Goal: Task Accomplishment & Management: Manage account settings

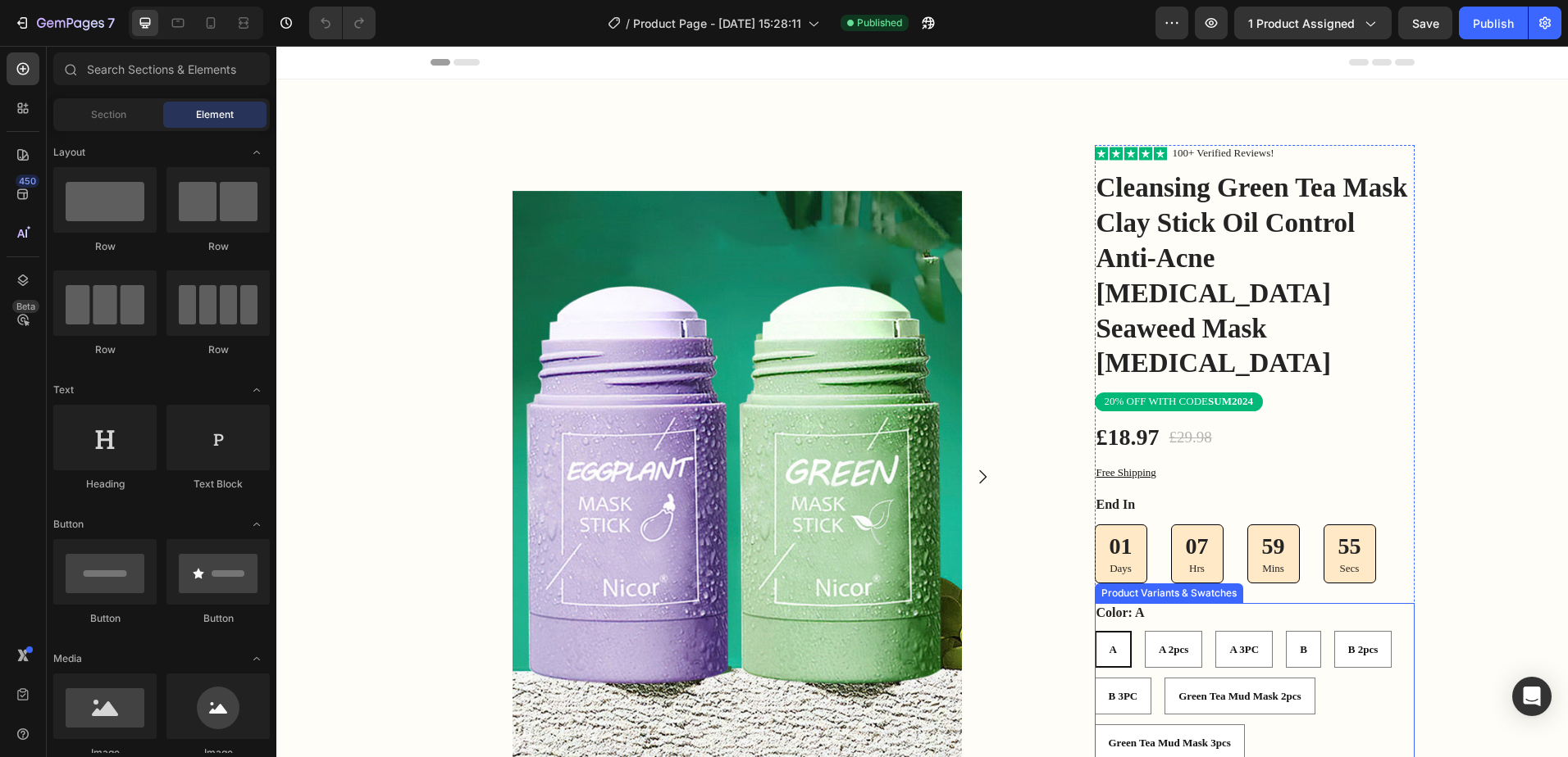
click at [1110, 643] on span "A" at bounding box center [1113, 649] width 7 height 12
click at [1095, 631] on input "A A A" at bounding box center [1094, 631] width 1 height 1
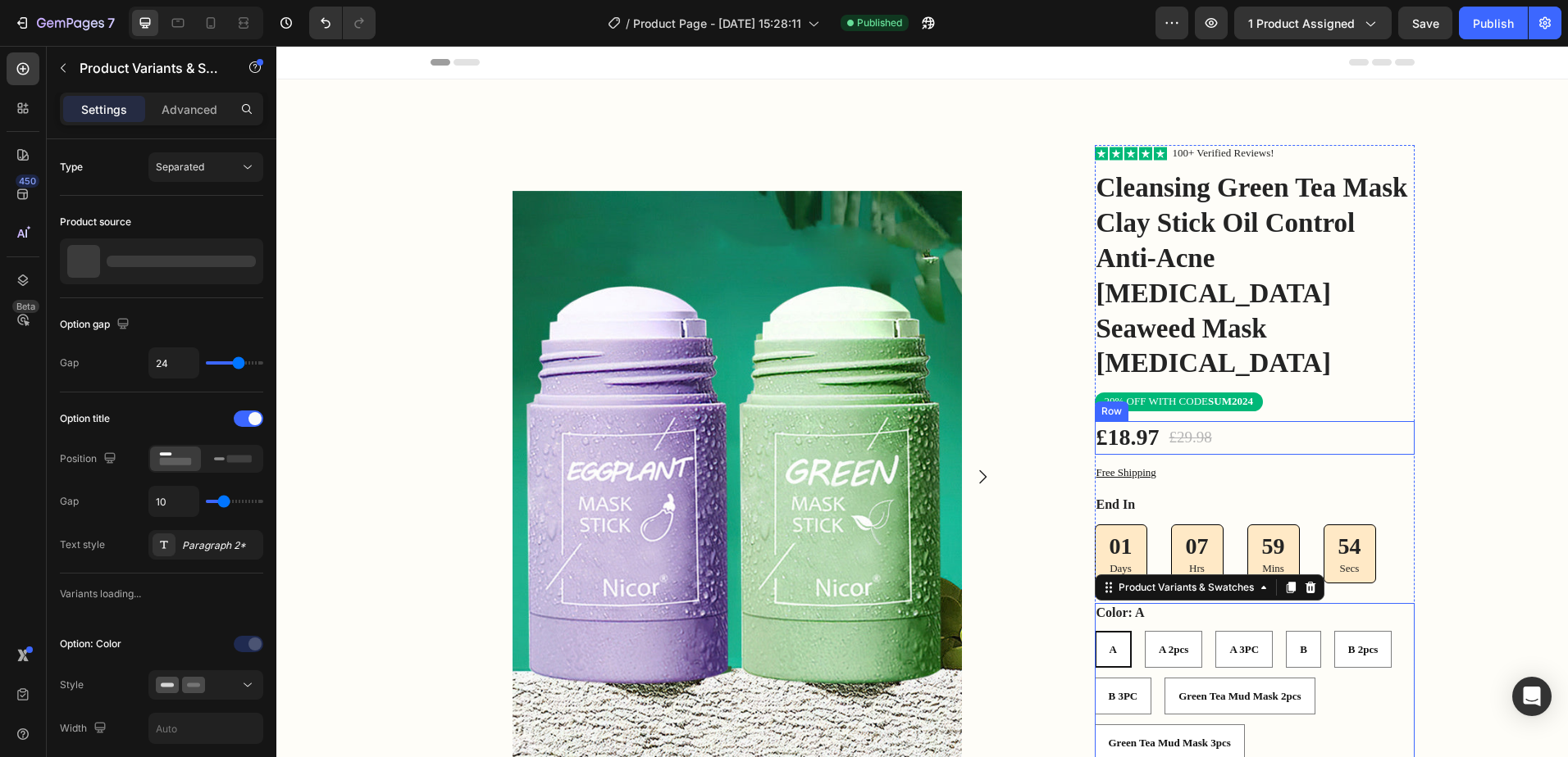
scroll to position [164, 0]
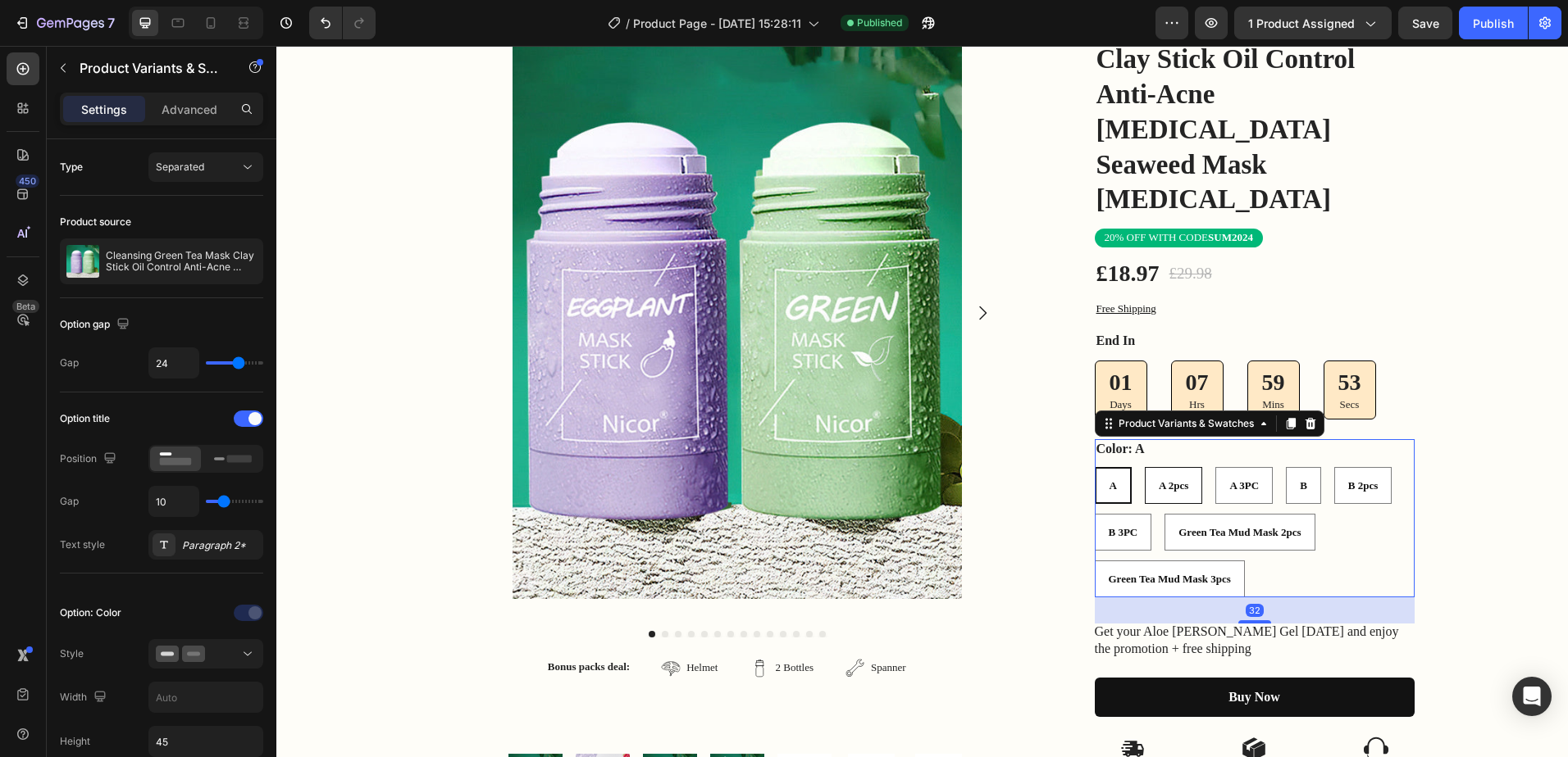
click at [1165, 467] on 2pcs "A 2pcs" at bounding box center [1173, 485] width 58 height 36
click at [1144, 466] on input "A 2pcs A 2pcs A 2pcs" at bounding box center [1144, 466] width 1 height 1
radio input "true"
click at [1288, 473] on div "B" at bounding box center [1304, 487] width 34 height 27
click at [1286, 466] on input "B B B" at bounding box center [1285, 466] width 1 height 1
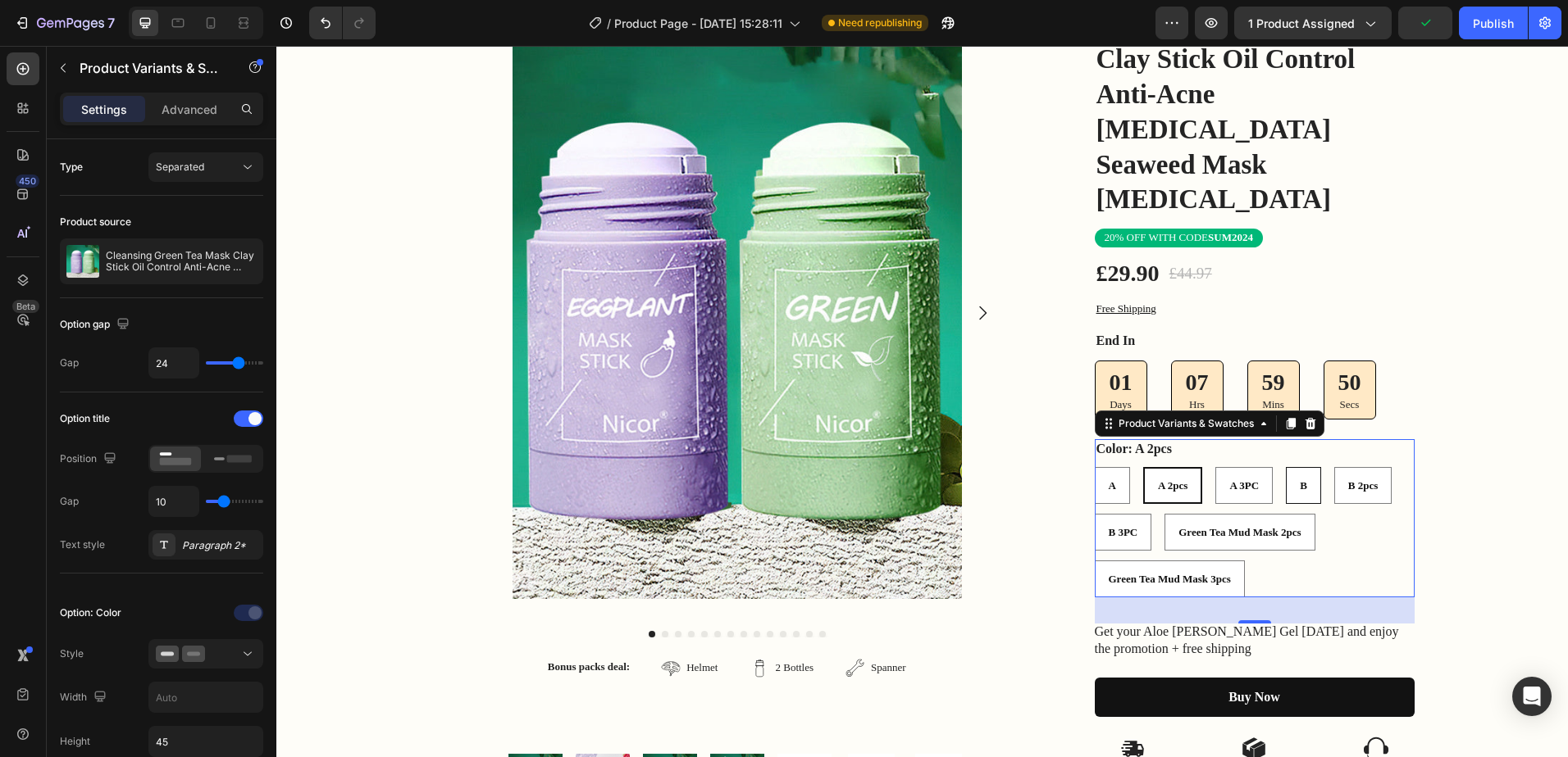
radio input "true"
click at [1338, 473] on div "B 2pcs" at bounding box center [1362, 487] width 56 height 27
click at [1334, 466] on input "B 2pcs B 2pcs B 2pcs" at bounding box center [1333, 466] width 1 height 1
radio input "true"
click at [1289, 473] on div "B" at bounding box center [1302, 487] width 34 height 27
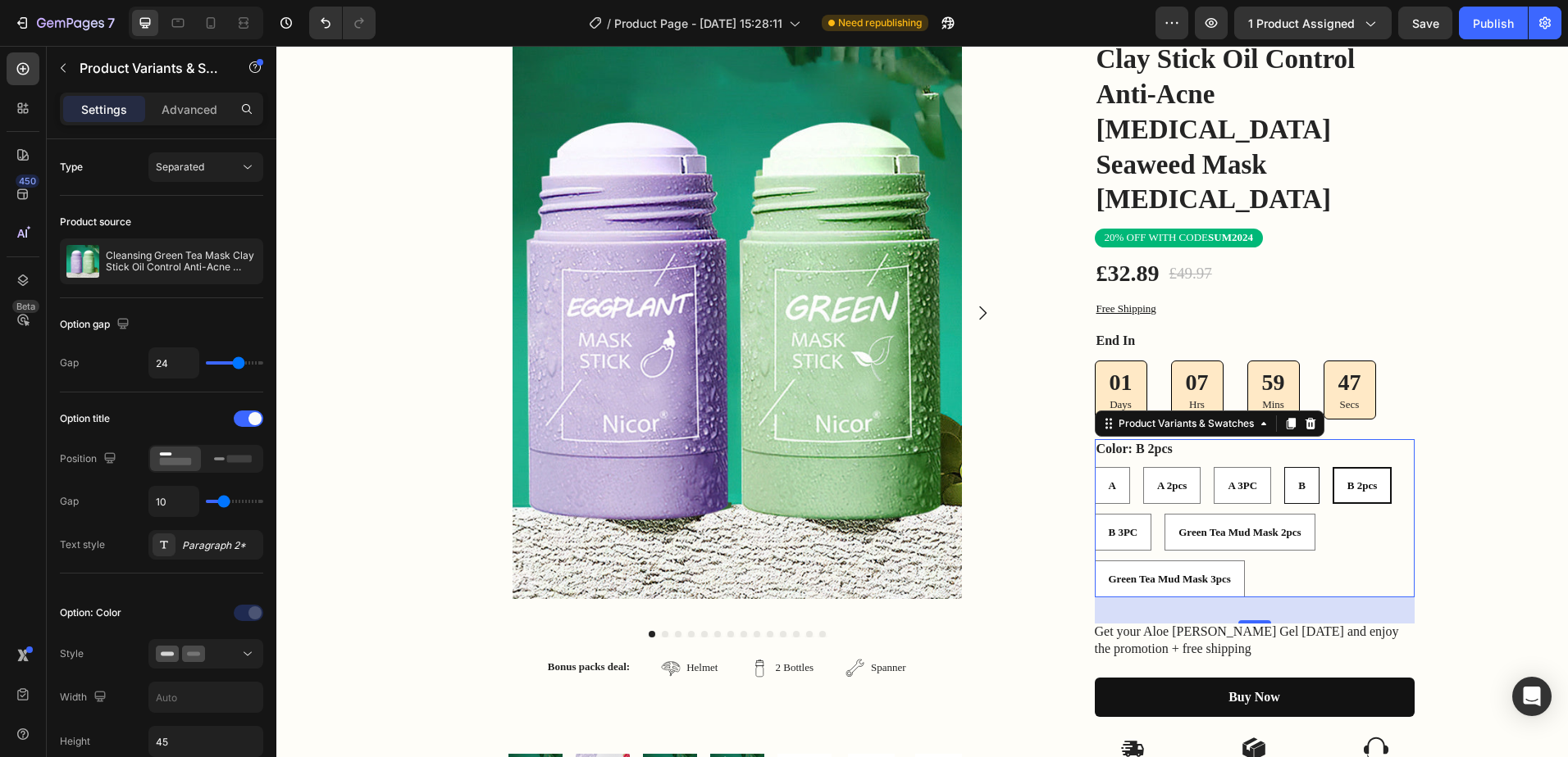
click at [1284, 466] on input "B B B" at bounding box center [1283, 466] width 1 height 1
radio input "true"
click at [1113, 473] on div "A" at bounding box center [1112, 487] width 34 height 27
click at [1095, 466] on input "A A A" at bounding box center [1094, 466] width 1 height 1
radio input "true"
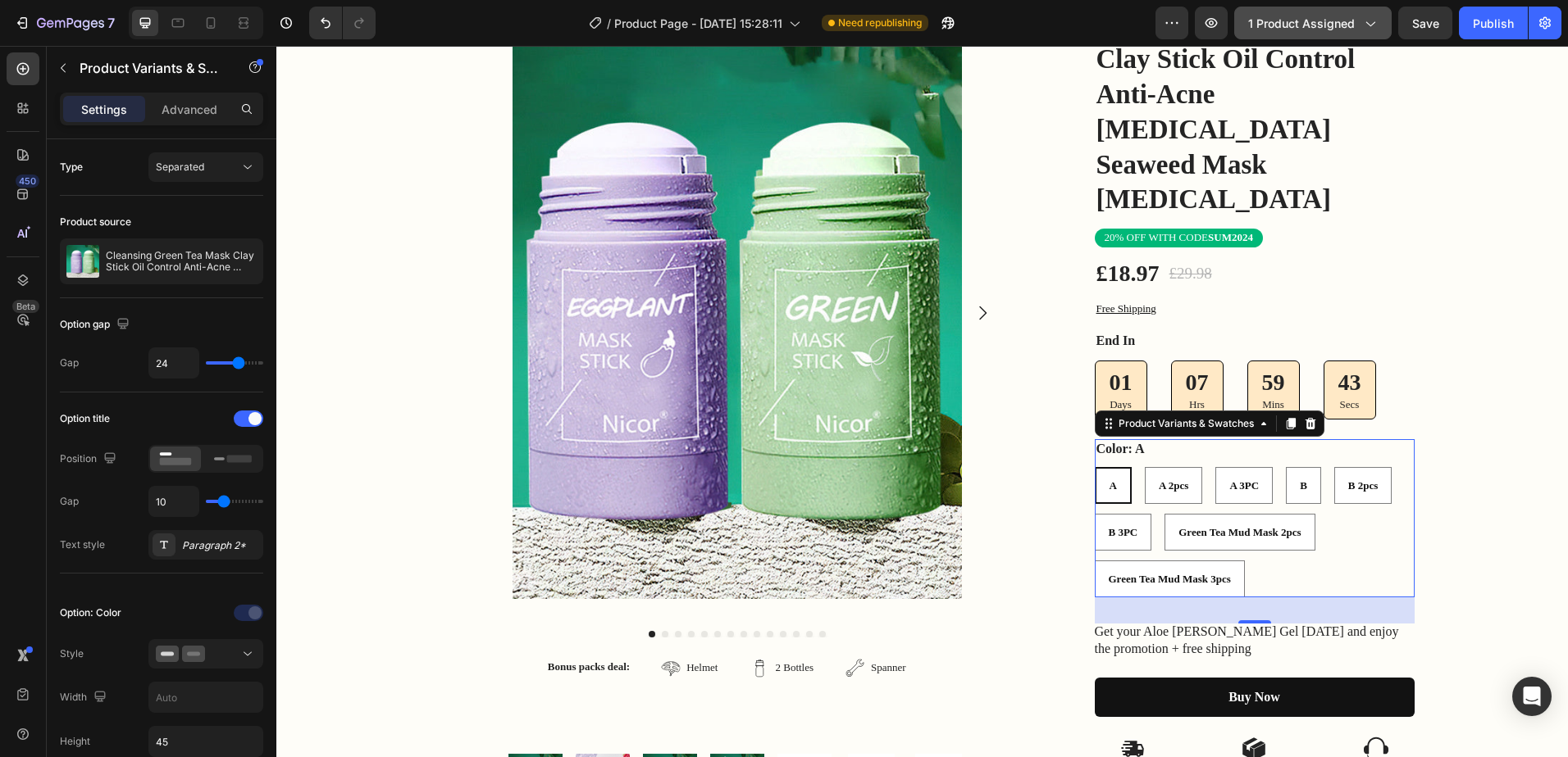
click at [1362, 26] on icon "button" at bounding box center [1370, 23] width 16 height 16
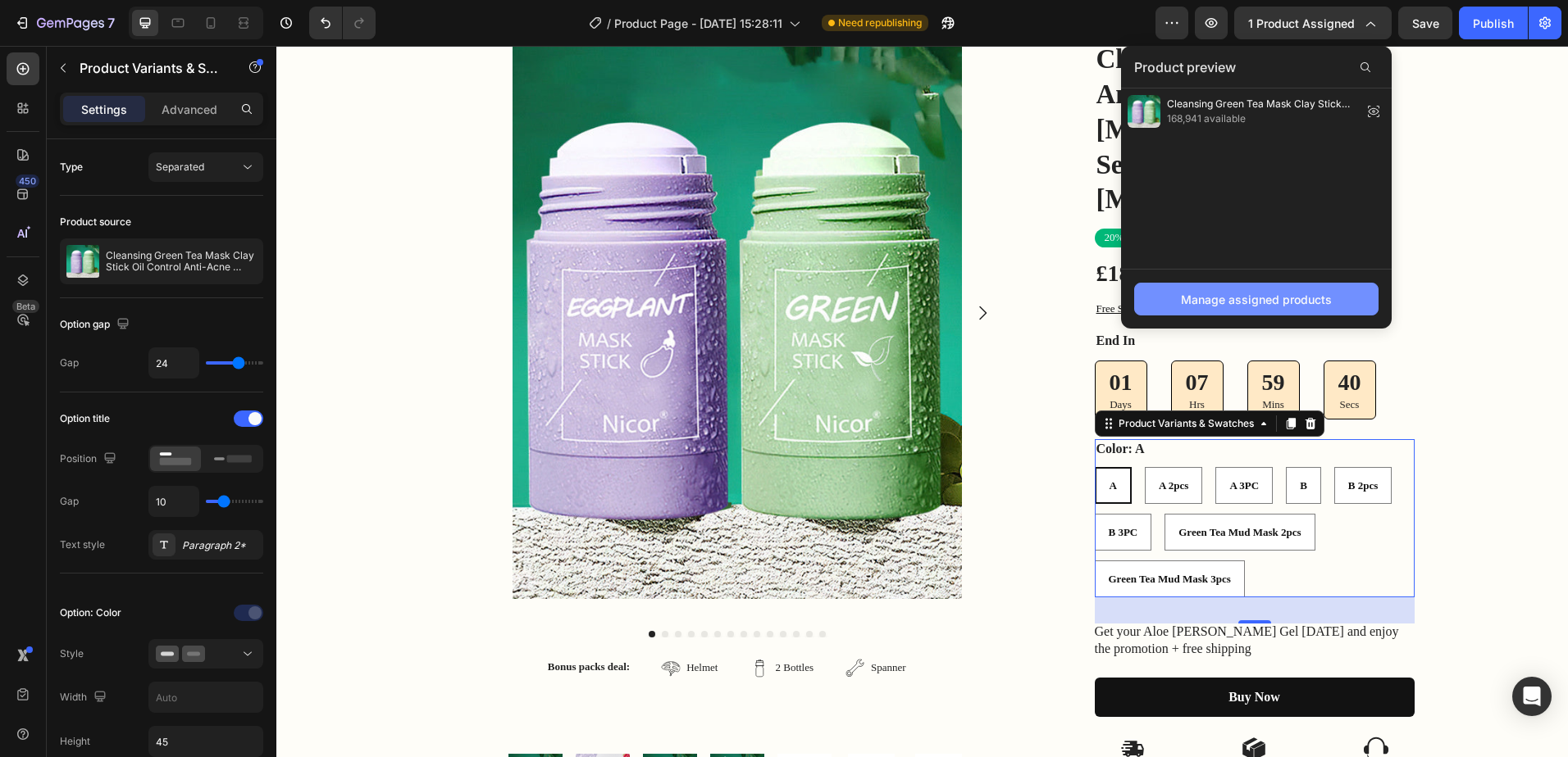
click at [1249, 293] on div "Manage assigned products" at bounding box center [1257, 299] width 151 height 17
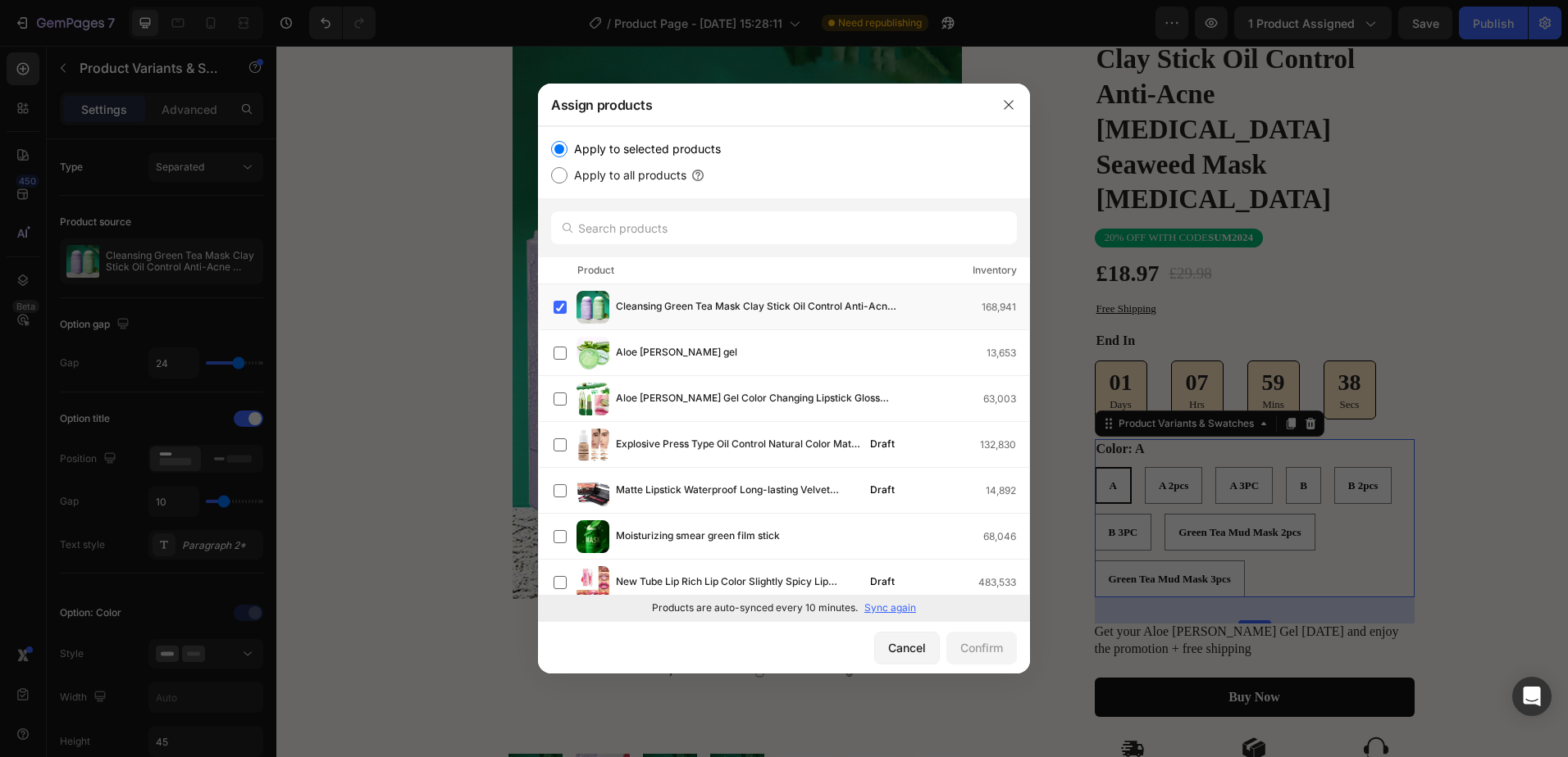
click at [882, 608] on p "Sync again" at bounding box center [890, 608] width 52 height 15
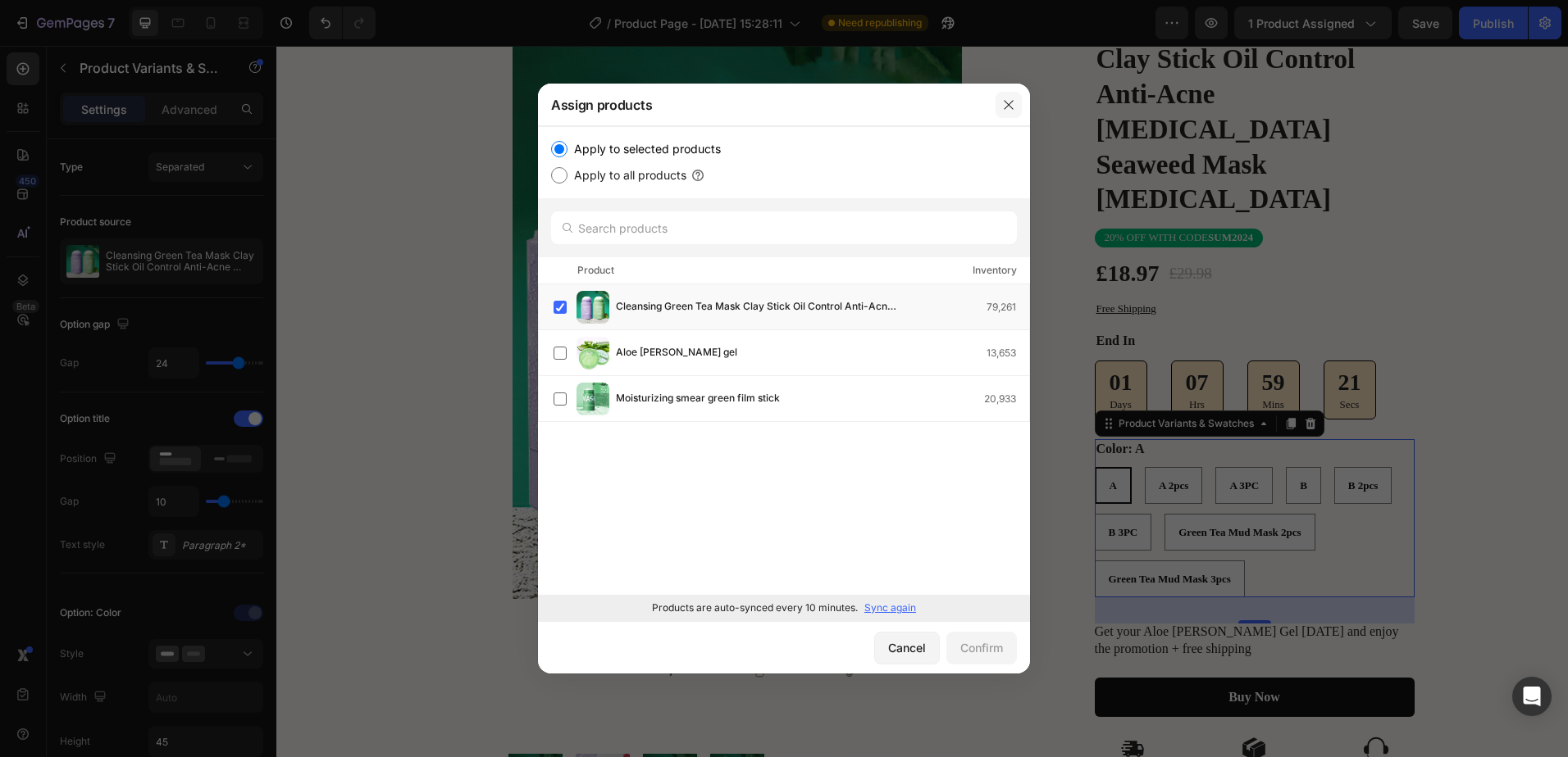
click at [1006, 99] on icon "button" at bounding box center [1008, 105] width 13 height 13
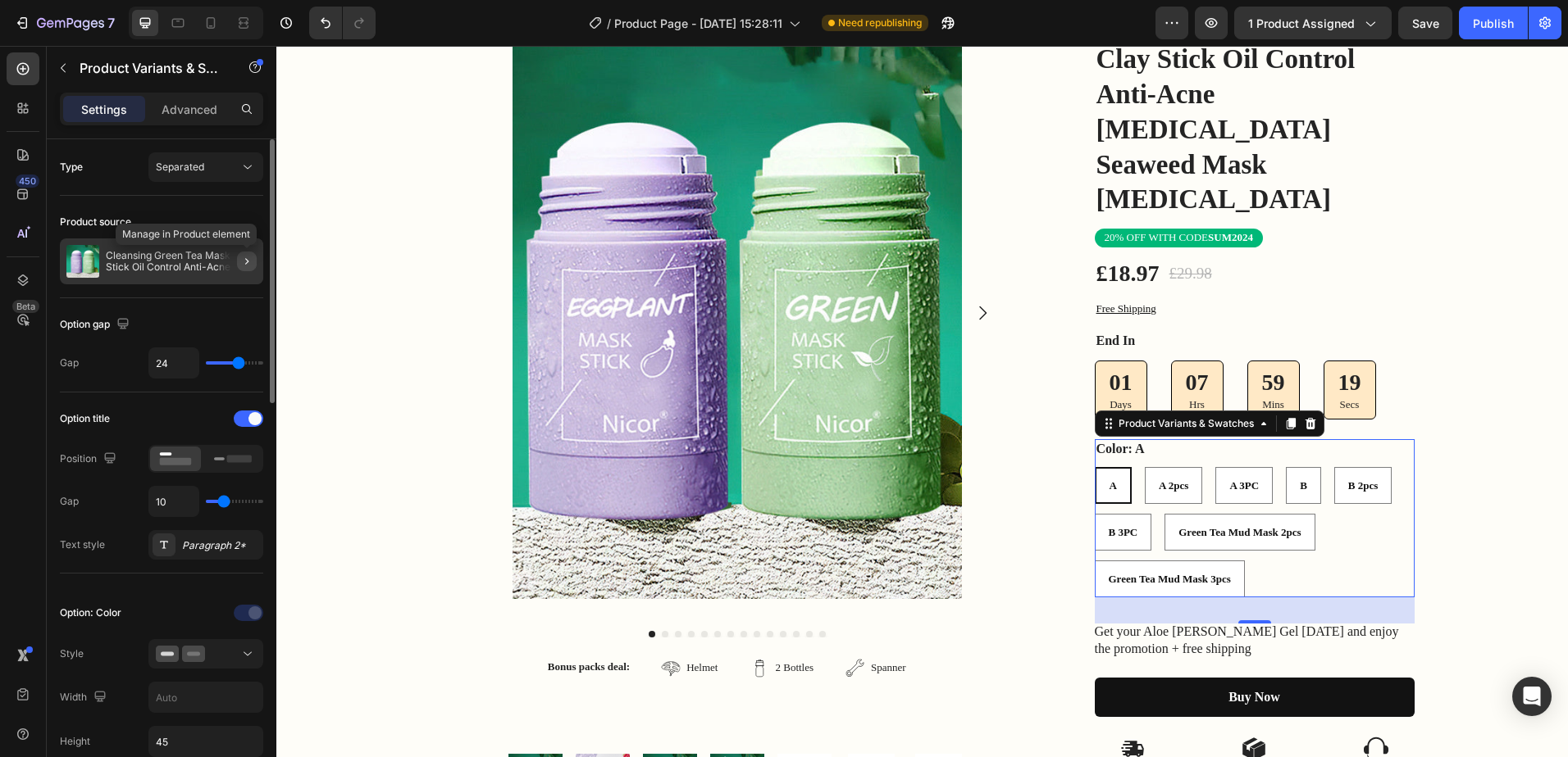
click at [248, 258] on icon "button" at bounding box center [247, 262] width 13 height 13
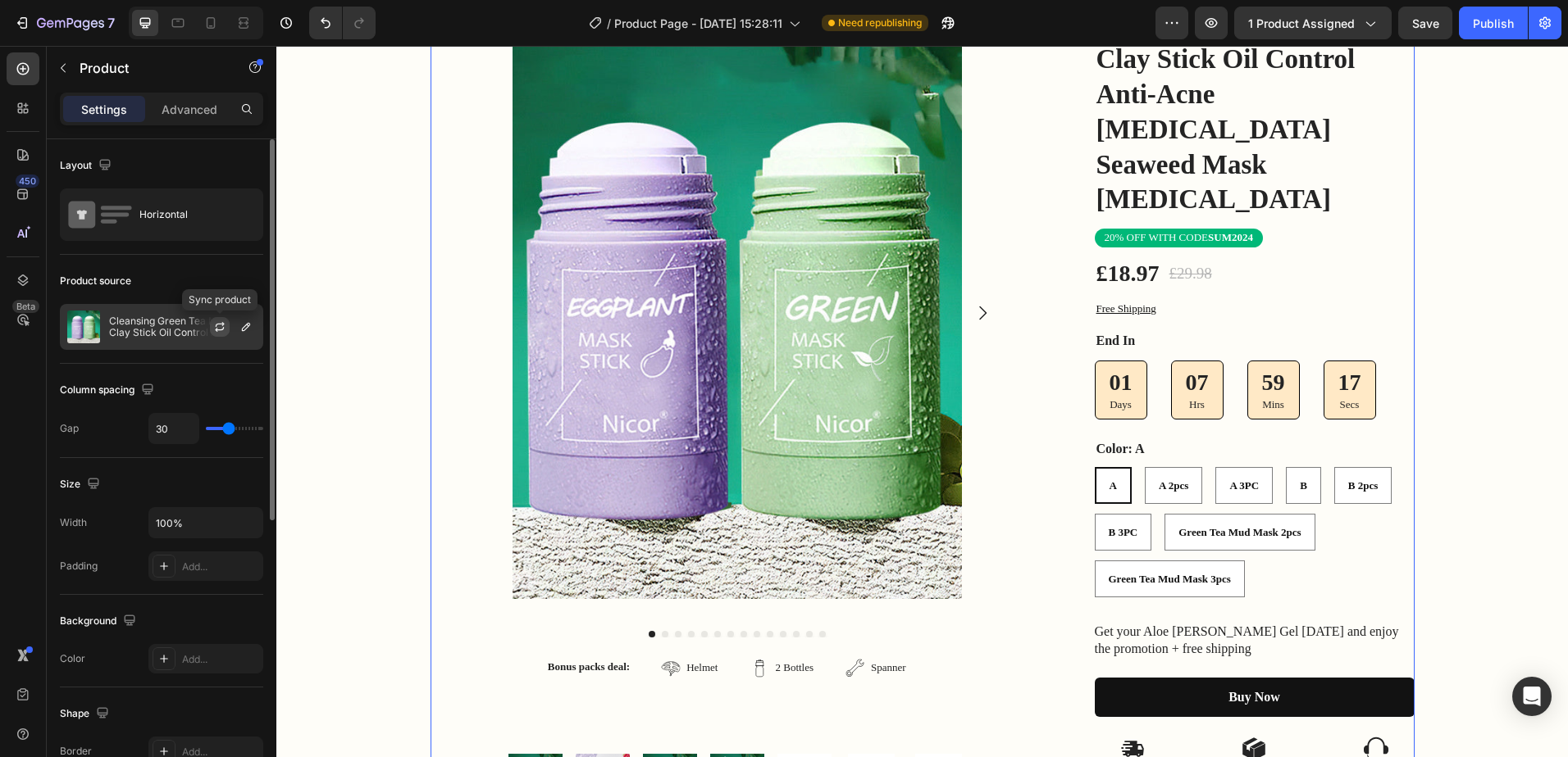
click at [221, 327] on icon "button" at bounding box center [220, 326] width 13 height 13
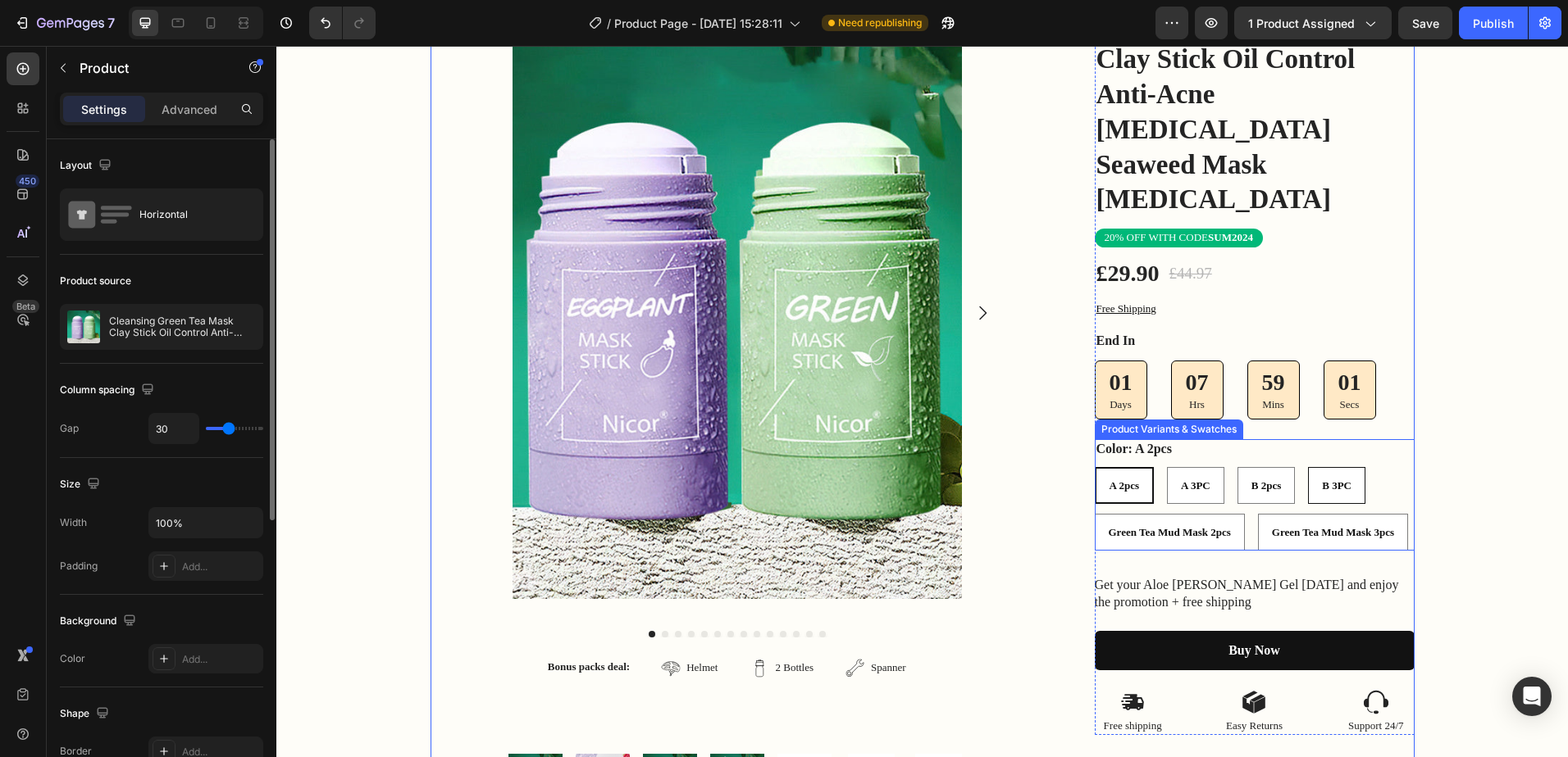
click at [1257, 479] on span "B 2pcs" at bounding box center [1265, 486] width 29 height 12
click at [1238, 466] on input "B 2pcs B 2pcs B 2pcs" at bounding box center [1237, 466] width 1 height 1
radio input "true"
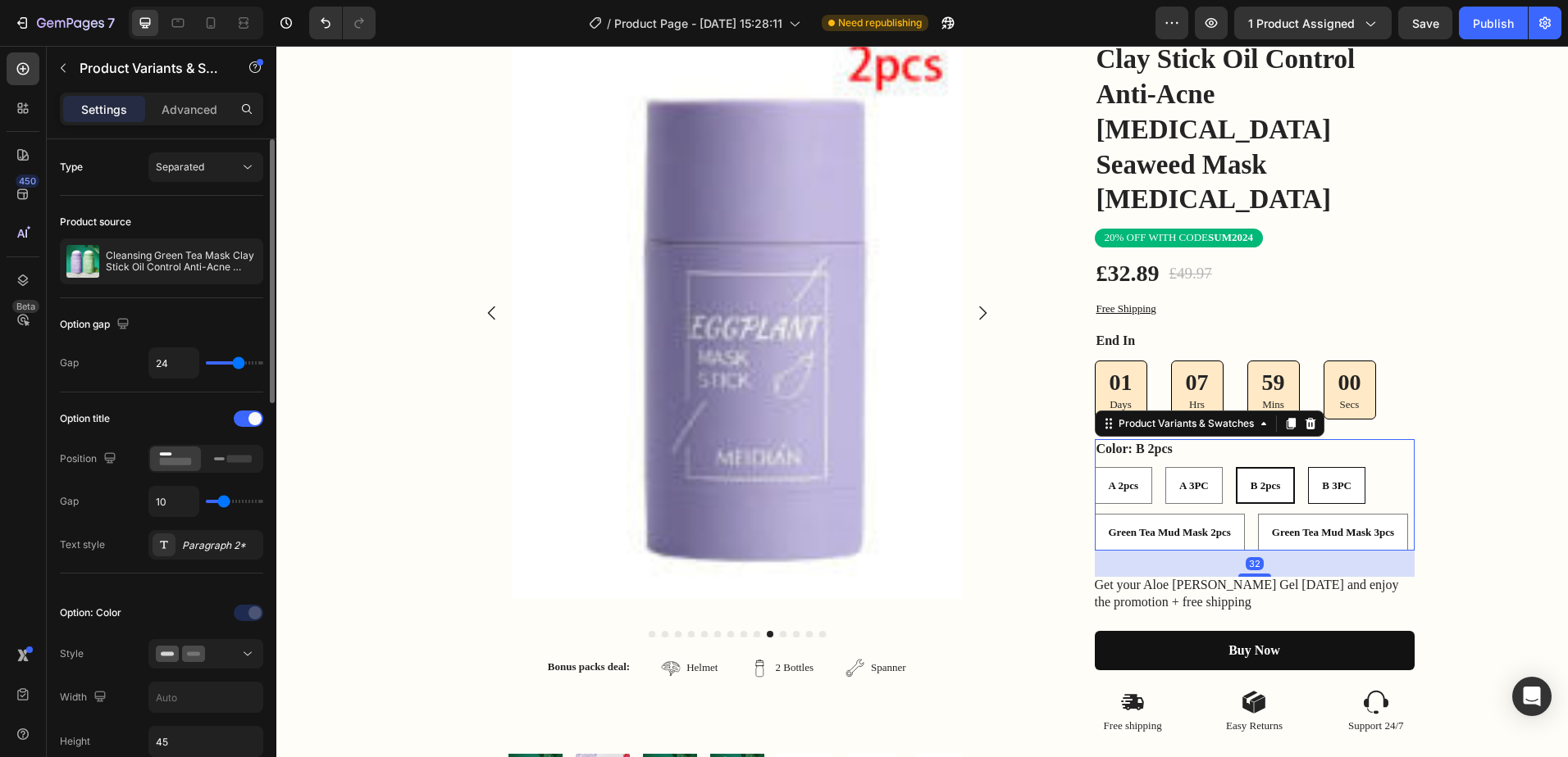
click at [1326, 479] on span "B 3PC" at bounding box center [1336, 486] width 29 height 12
click at [1308, 466] on input "B 3PC B 3PC B 3PC" at bounding box center [1307, 466] width 1 height 1
radio input "true"
click at [1269, 479] on span "B 2pcs" at bounding box center [1264, 486] width 29 height 12
click at [1236, 466] on input "B 2pcs B 2pcs B 2pcs" at bounding box center [1235, 466] width 1 height 1
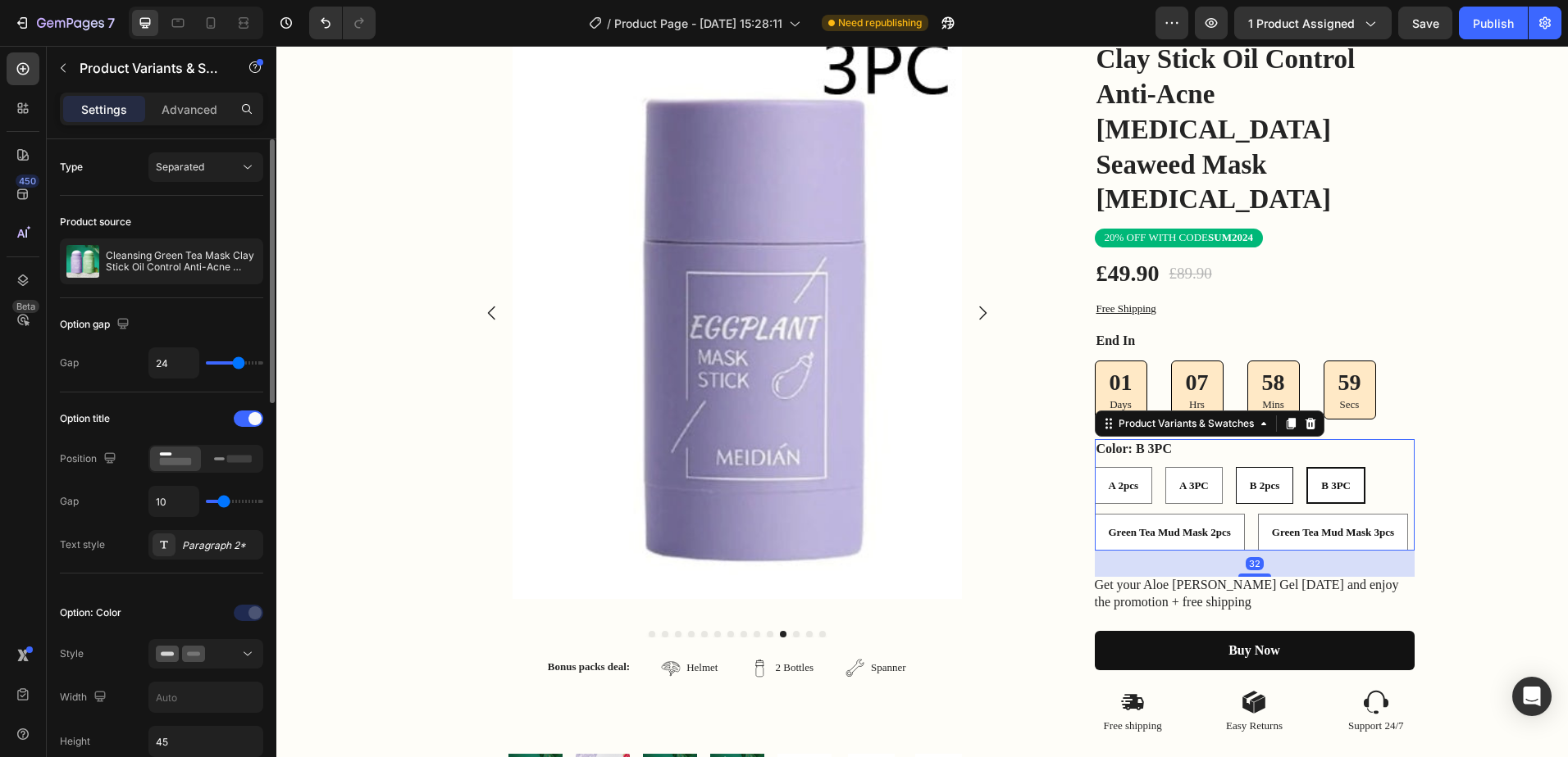
radio input "true"
click at [1150, 527] on span "Green Tea Mud Mask 2pcs" at bounding box center [1169, 533] width 122 height 12
click at [1095, 513] on input "Green Tea Mud Mask 2pcs Green Tea Mud Mask 2pcs Green Tea Mud Mask 2pcs" at bounding box center [1094, 513] width 1 height 1
radio input "true"
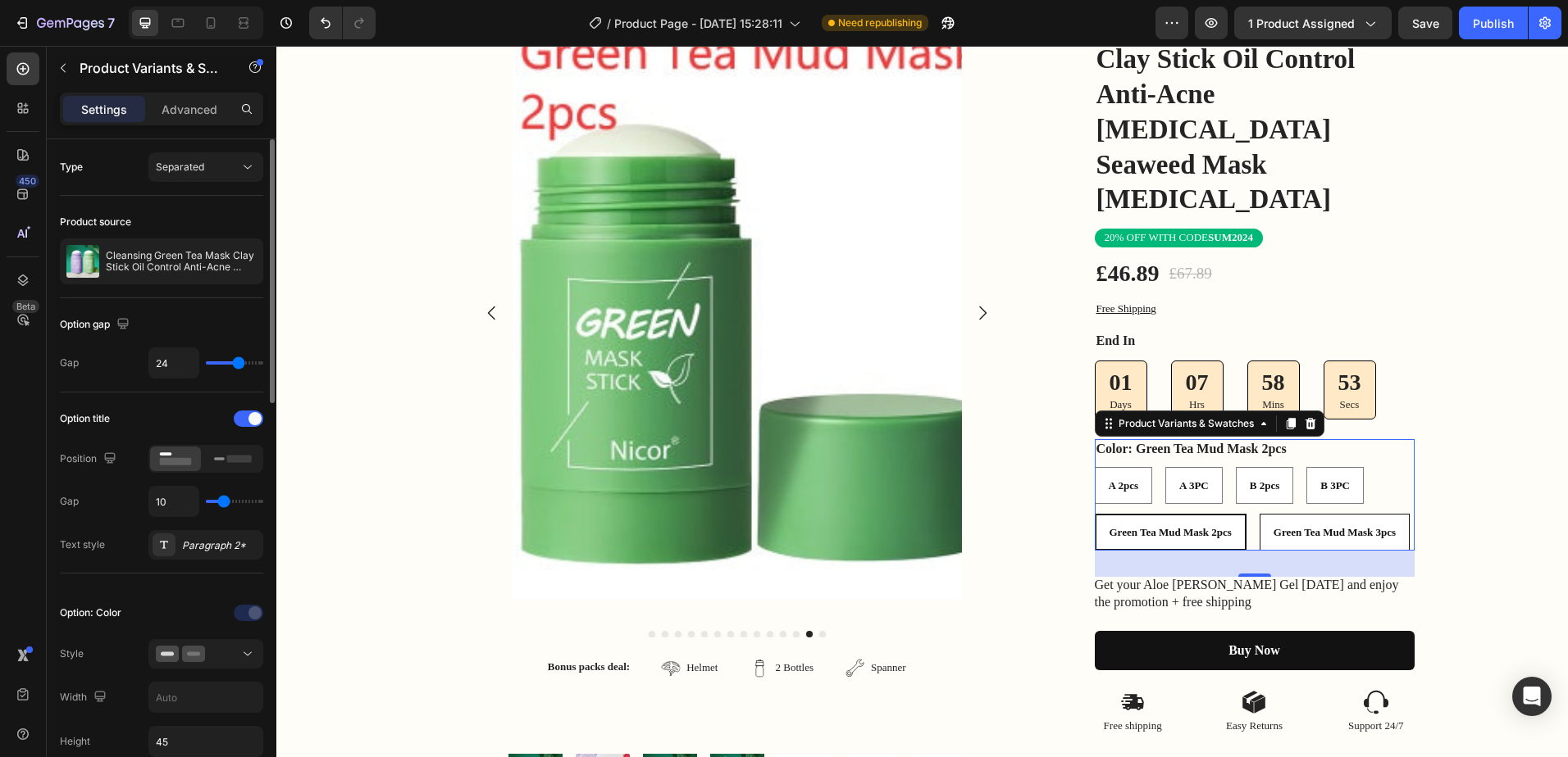
click at [1287, 527] on span "Green Tea Mud Mask 3pcs" at bounding box center [1334, 533] width 122 height 12
click at [1259, 513] on input "Green Tea Mud Mask 3pcs Green Tea Mud Mask 3pcs Green Tea Mud Mask 3pcs" at bounding box center [1258, 513] width 1 height 1
radio input "true"
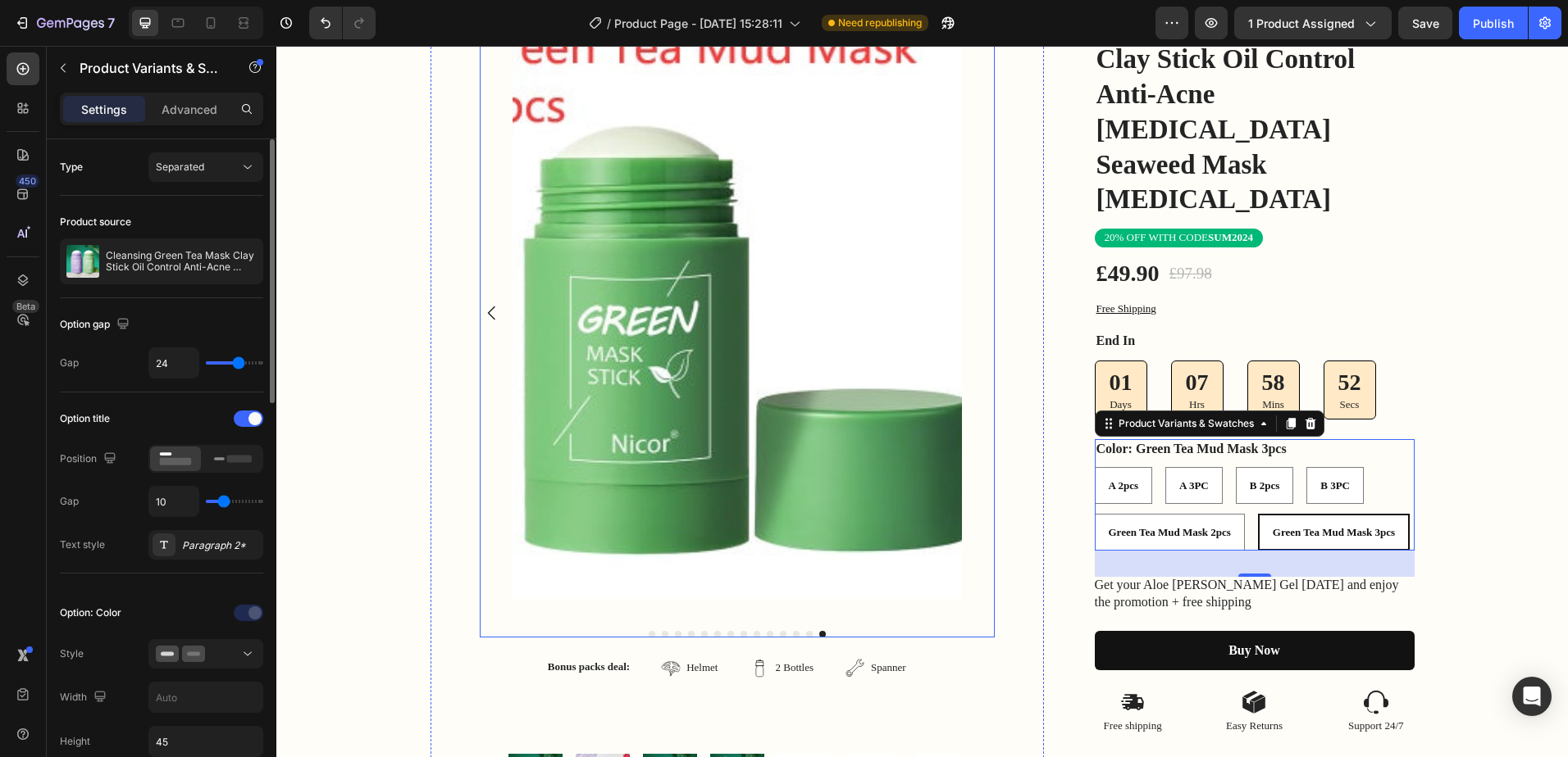
scroll to position [82, 0]
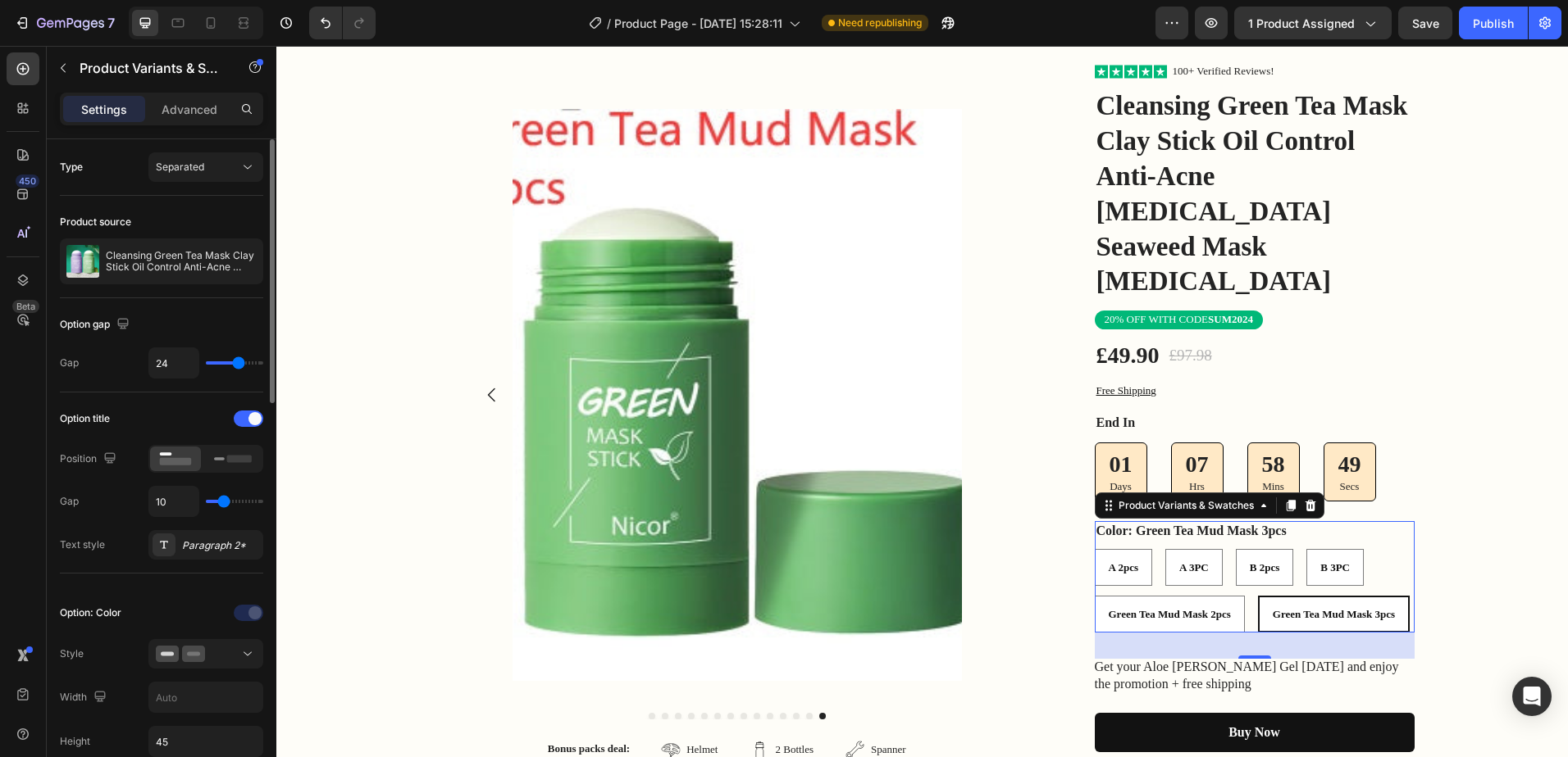
click at [1197, 569] on p "Green Tea Mud Mask 2pcs" at bounding box center [1169, 576] width 107 height 15
click at [1095, 595] on input "Green Tea Mud Mask 2pcs Green Tea Mud Mask 2pcs Green Tea Mud Mask 2pcs" at bounding box center [1094, 595] width 1 height 1
radio input "true"
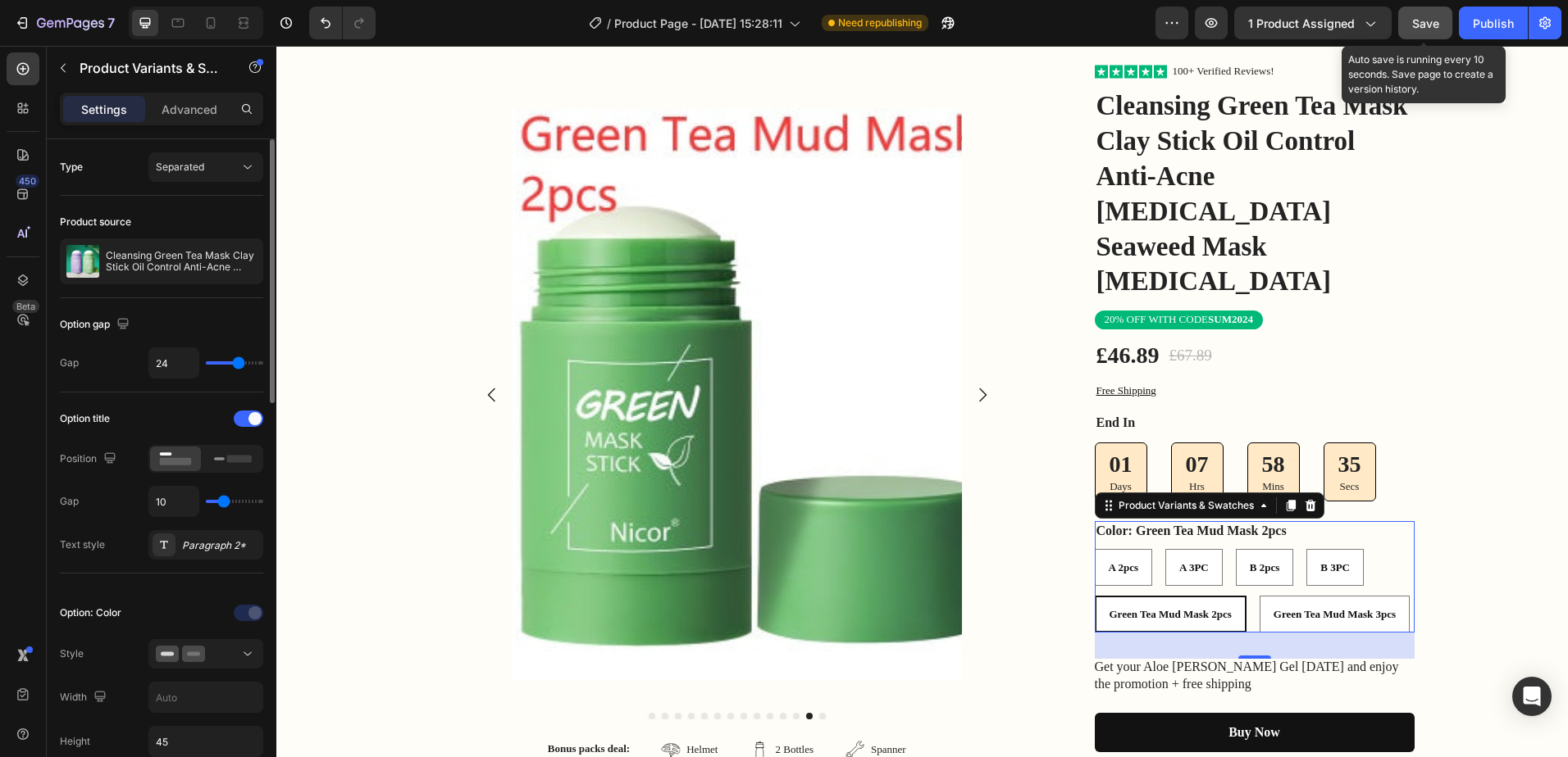
click at [1433, 21] on span "Save" at bounding box center [1426, 23] width 27 height 14
